Goal: Task Accomplishment & Management: Use online tool/utility

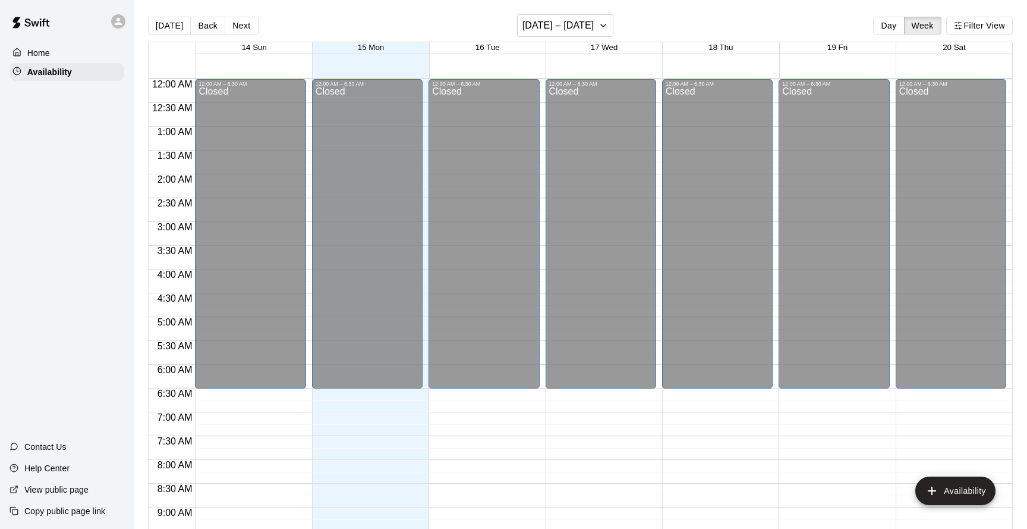
scroll to position [492, 0]
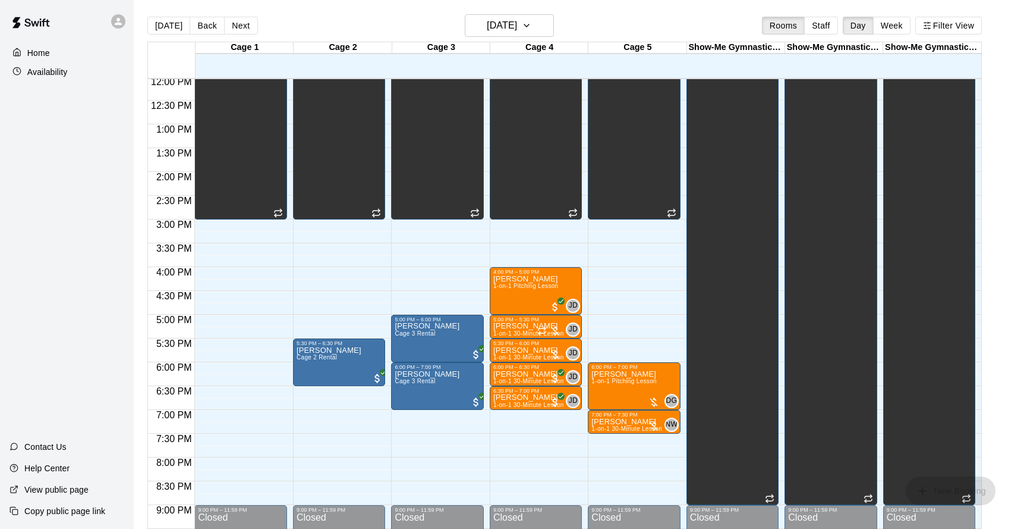
scroll to position [574, 0]
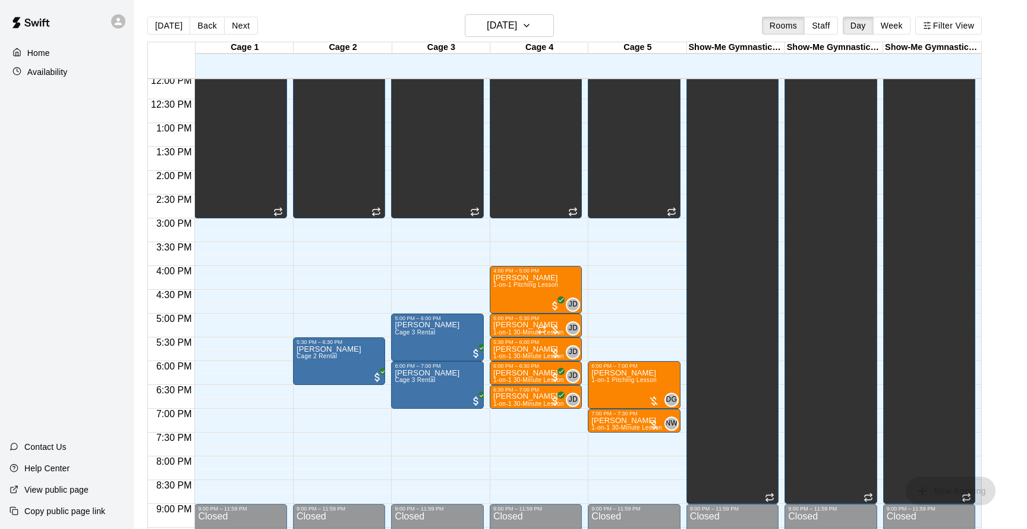
click at [612, 425] on span "1-on-1 30-Minute Lesson" at bounding box center [627, 427] width 71 height 7
click at [609, 420] on p "Winslow" at bounding box center [627, 420] width 71 height 0
click at [640, 426] on span "1-on-1 30-Minute Lesson" at bounding box center [627, 427] width 71 height 7
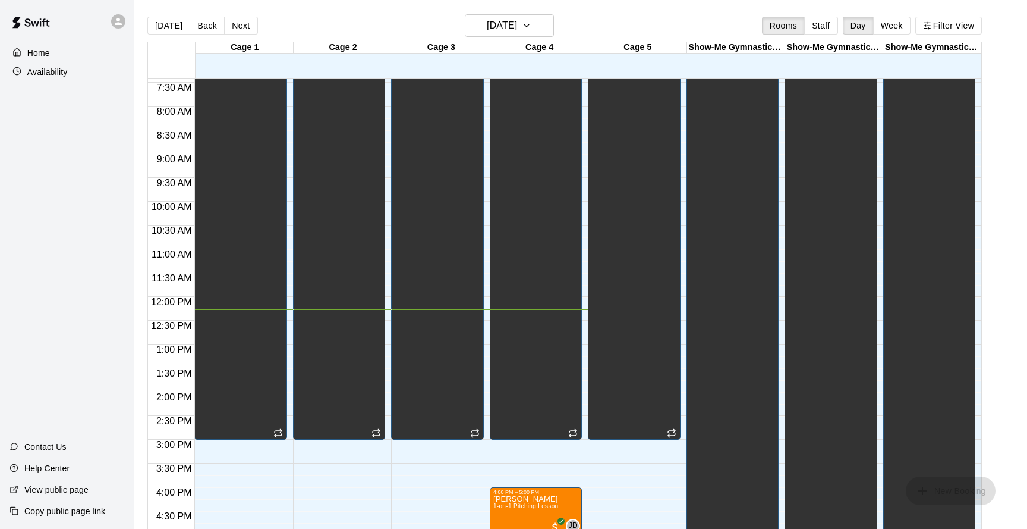
scroll to position [0, 0]
